Goal: Task Accomplishment & Management: Manage account settings

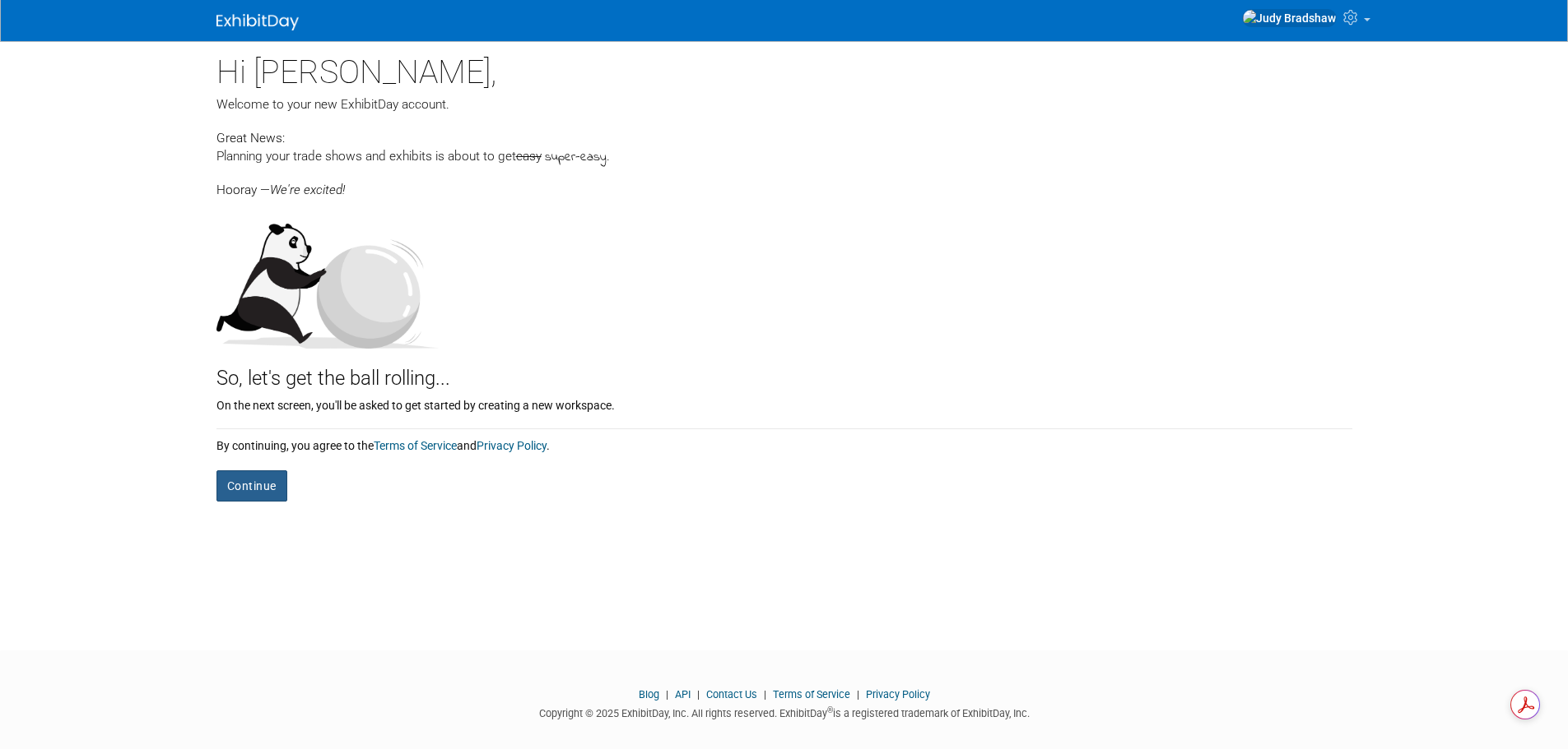
click at [278, 477] on button "Continue" at bounding box center [252, 486] width 71 height 31
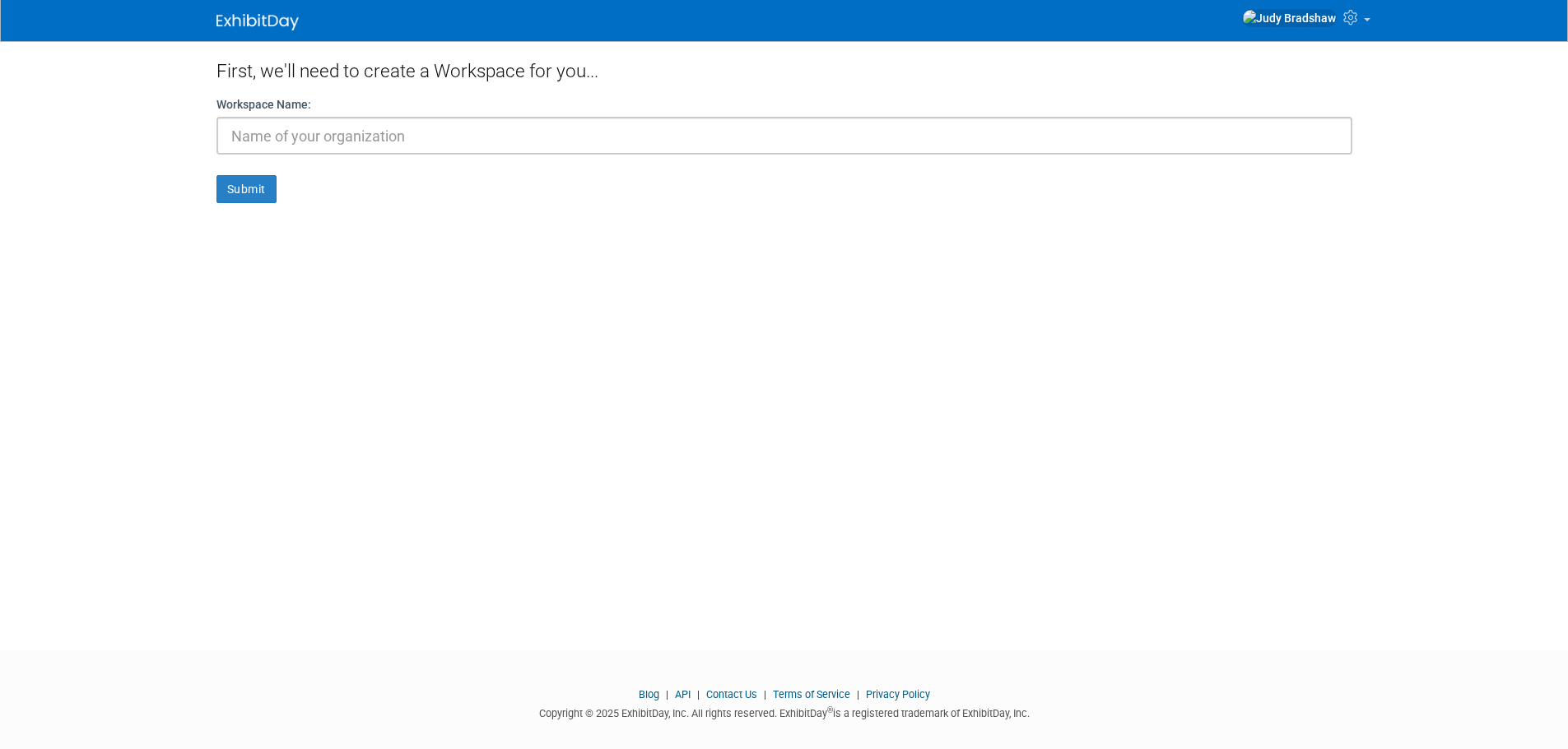
click at [493, 115] on div "Workspace Name:" at bounding box center [784, 125] width 1135 height 58
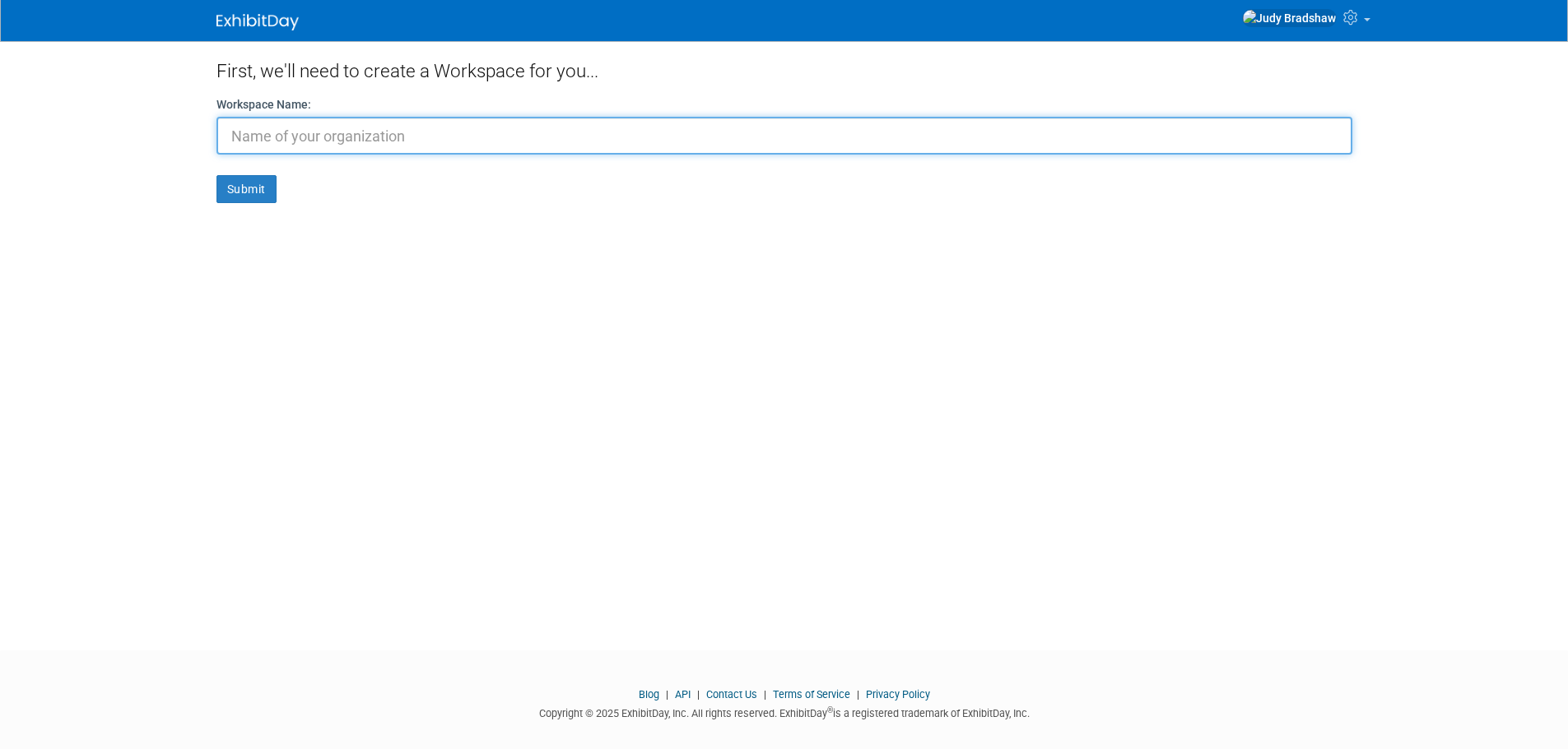
click at [488, 128] on input "text" at bounding box center [784, 135] width 1135 height 38
type input "ALignOps"
click at [216, 175] on button "Submit" at bounding box center [246, 189] width 60 height 28
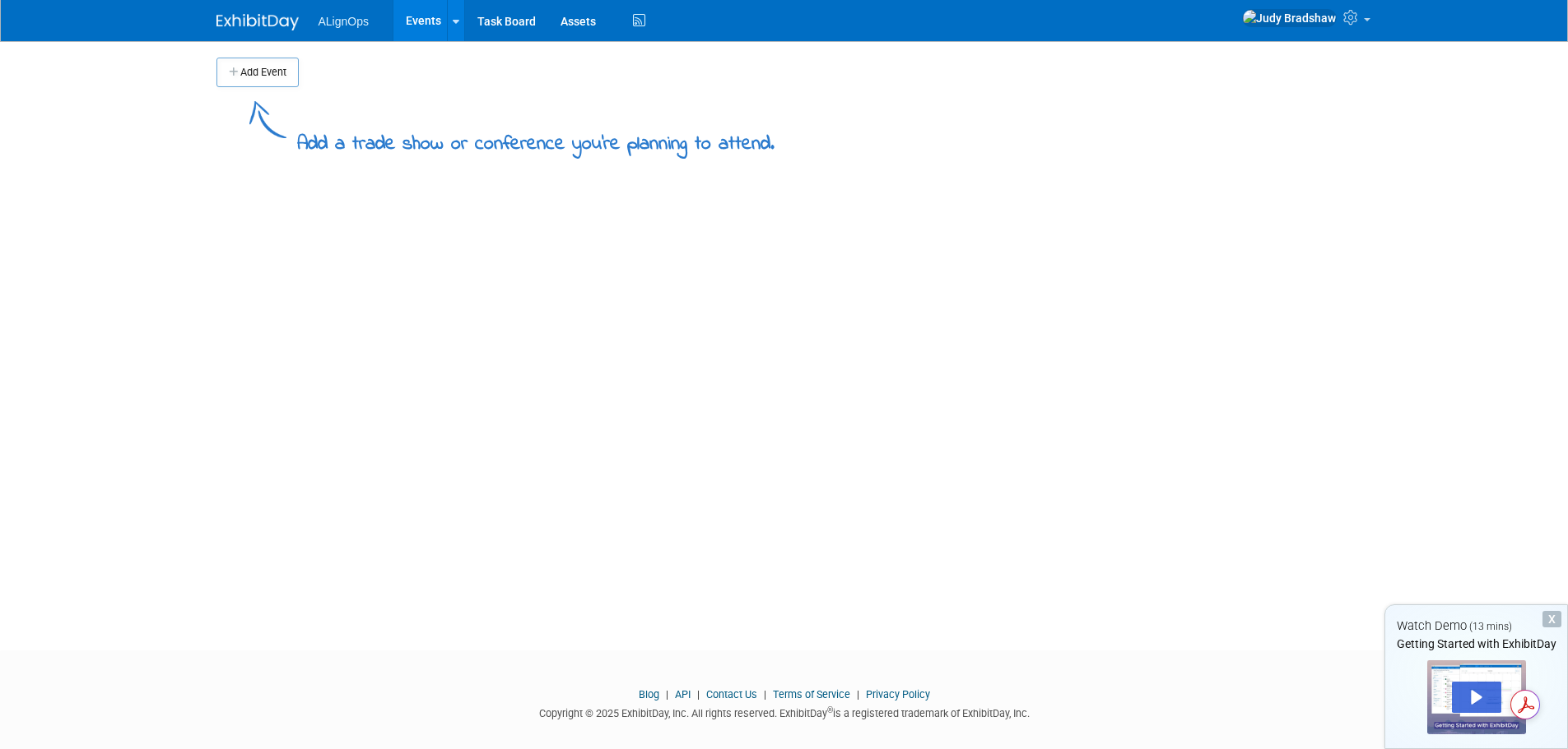
click at [334, 25] on span "ALignOps" at bounding box center [344, 22] width 51 height 13
click at [350, 28] on ul "ALignOps Events Add Event Bulk Upload Events Shareable Event Boards Task Board …" at bounding box center [483, 20] width 331 height 41
click at [461, 19] on link at bounding box center [456, 20] width 18 height 41
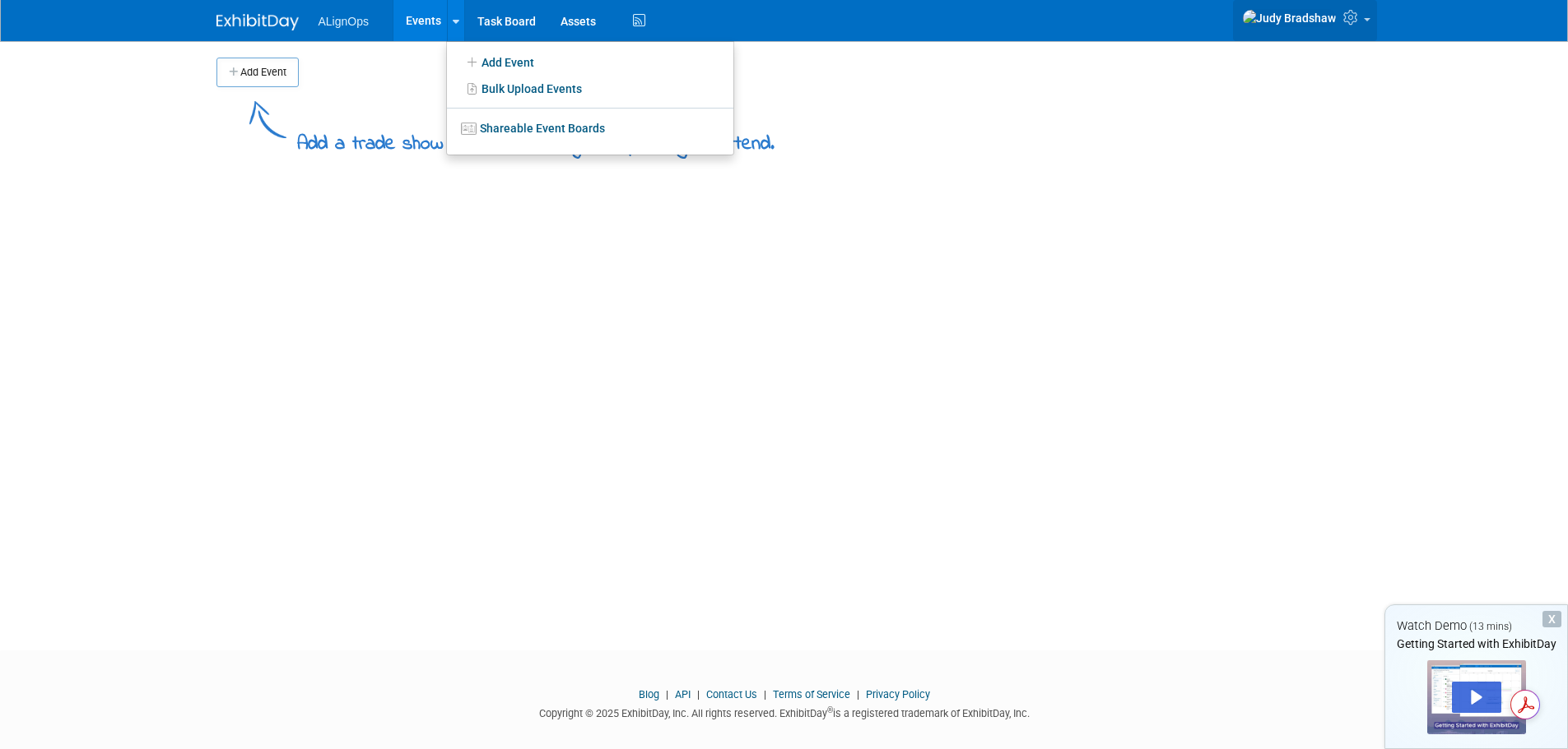
click at [1359, 31] on link at bounding box center [1304, 20] width 144 height 41
